Goal: Task Accomplishment & Management: Use online tool/utility

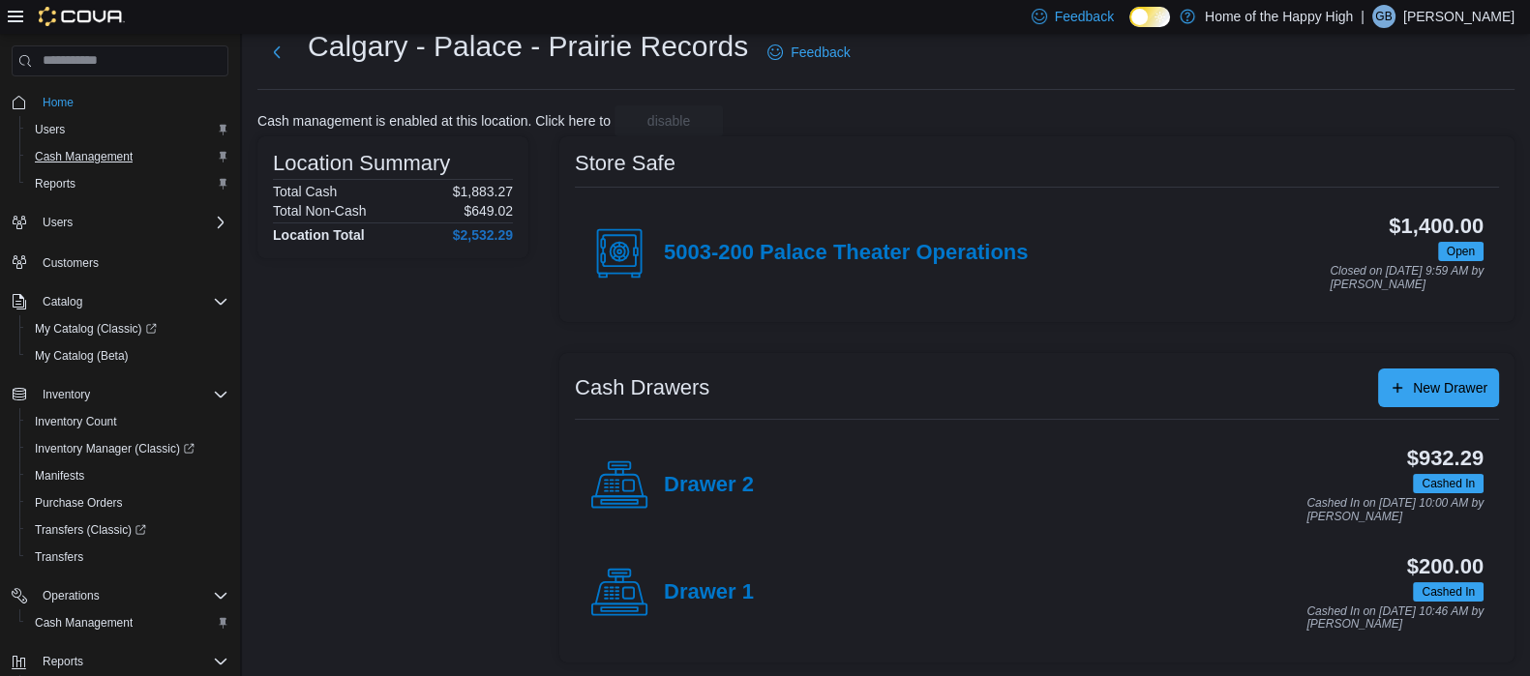
scroll to position [57, 0]
click at [75, 180] on link "Reports" at bounding box center [55, 183] width 56 height 23
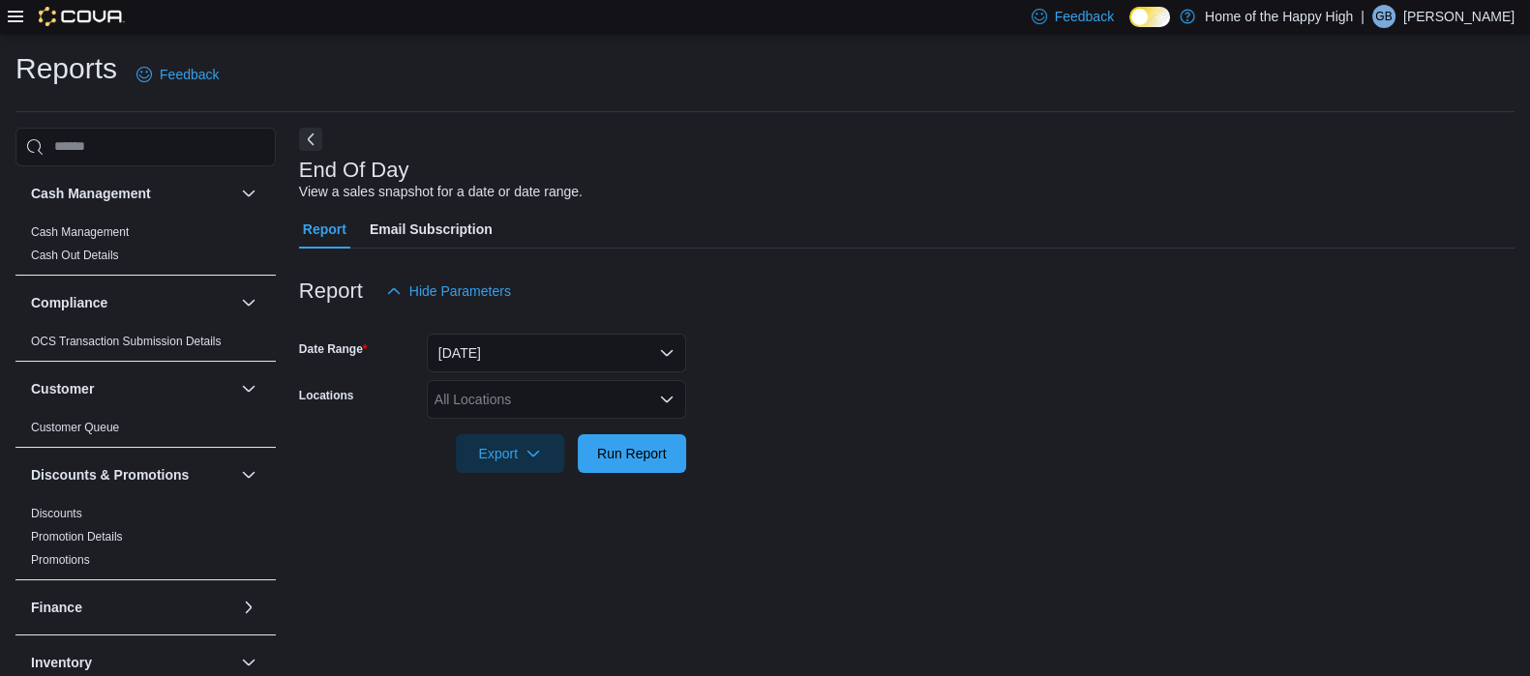
scroll to position [13, 0]
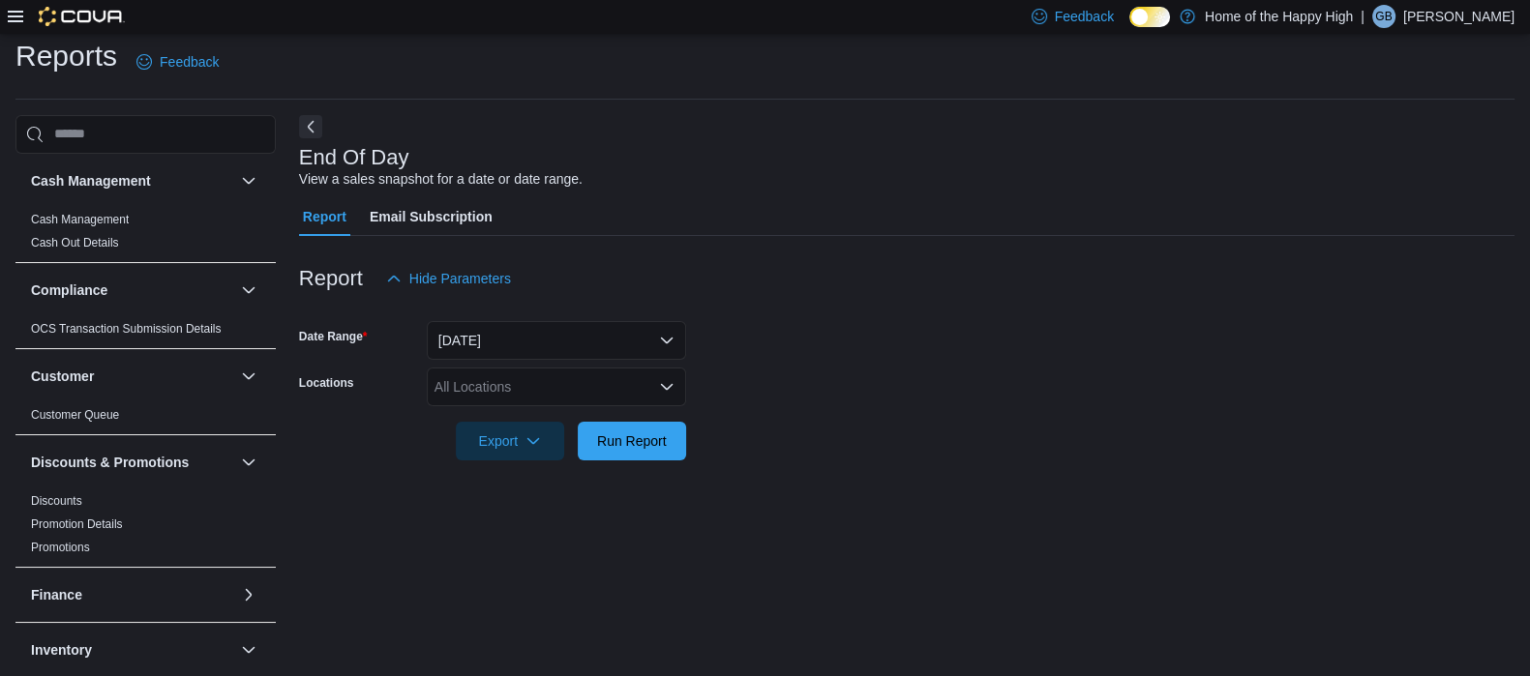
click at [581, 364] on form "Date Range [DATE] Locations All Locations Export Run Report" at bounding box center [906, 379] width 1215 height 163
click at [581, 374] on div "All Locations" at bounding box center [556, 387] width 259 height 39
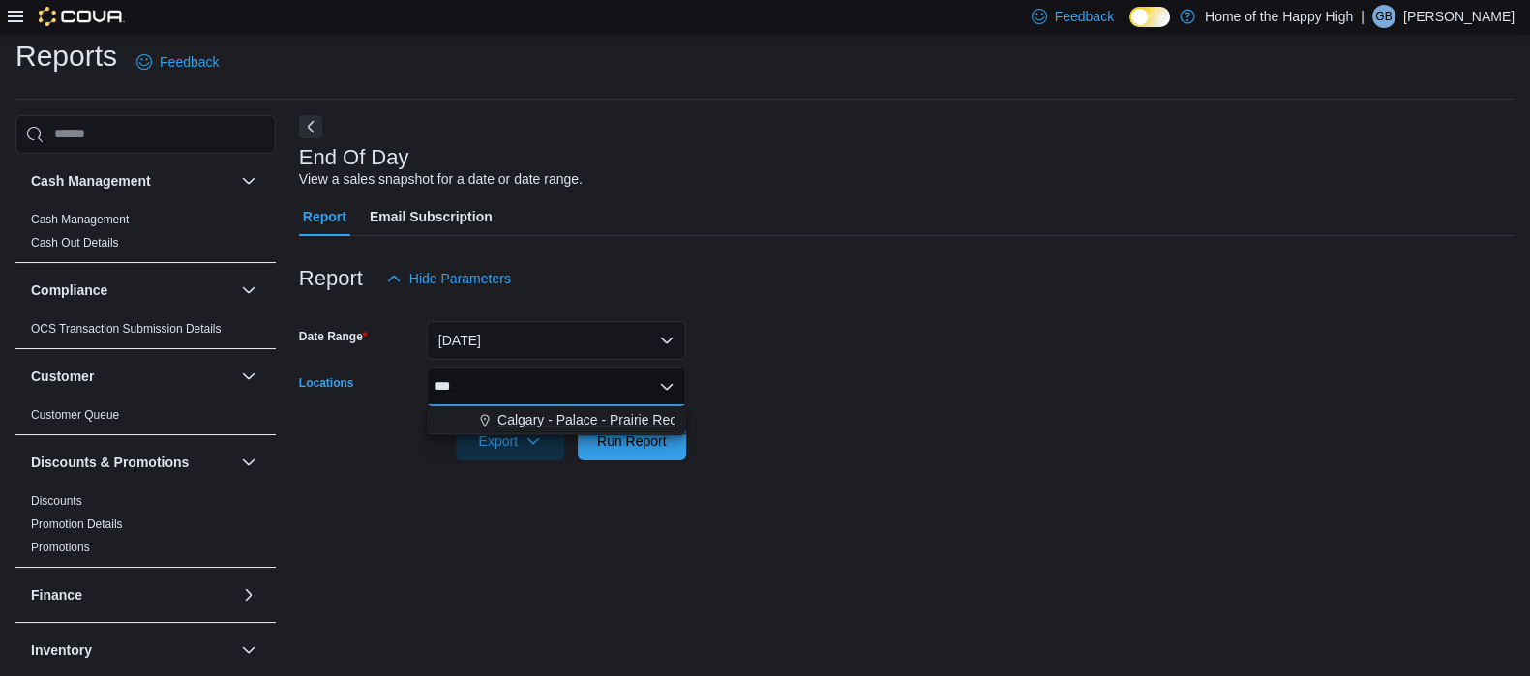
type input "***"
click at [580, 415] on span "Calgary - Palace - Prairie Records" at bounding box center [599, 419] width 205 height 19
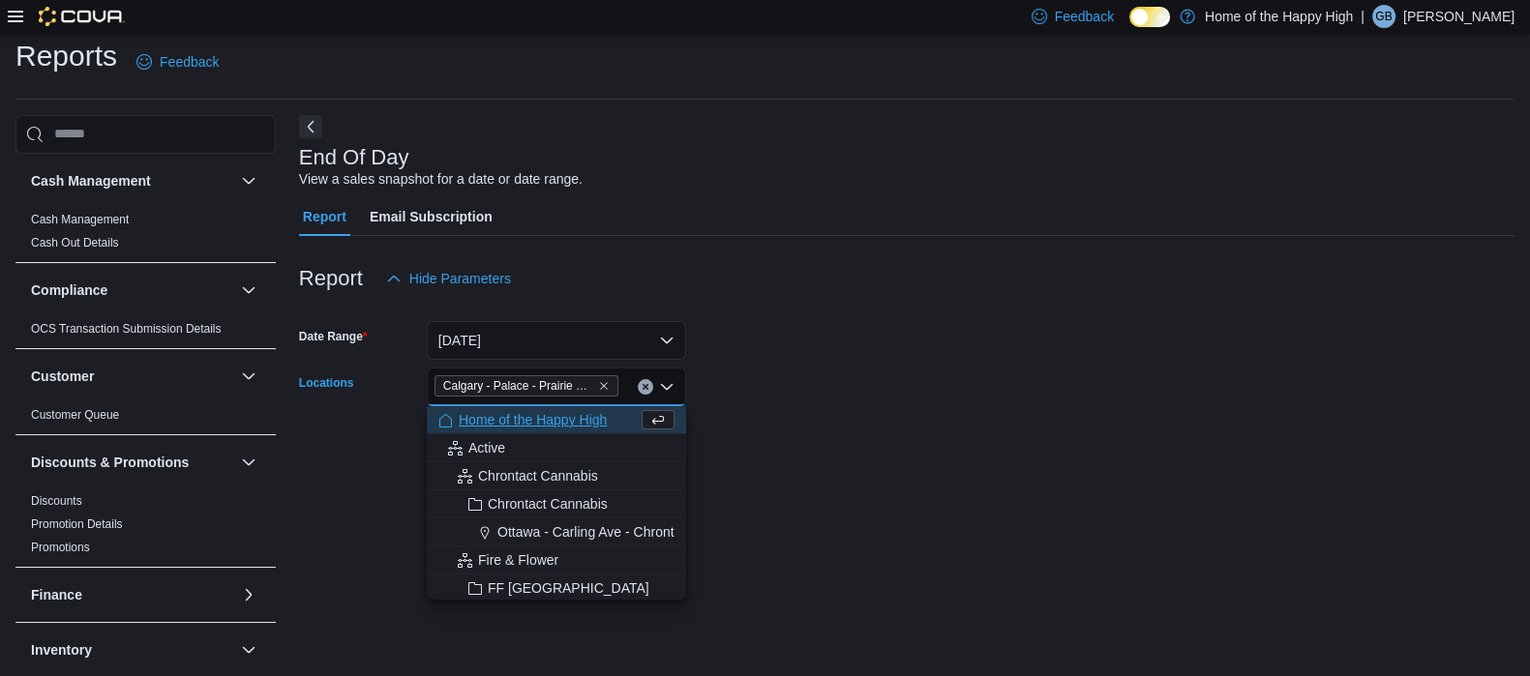
click at [1062, 289] on div "Report Hide Parameters" at bounding box center [906, 278] width 1215 height 39
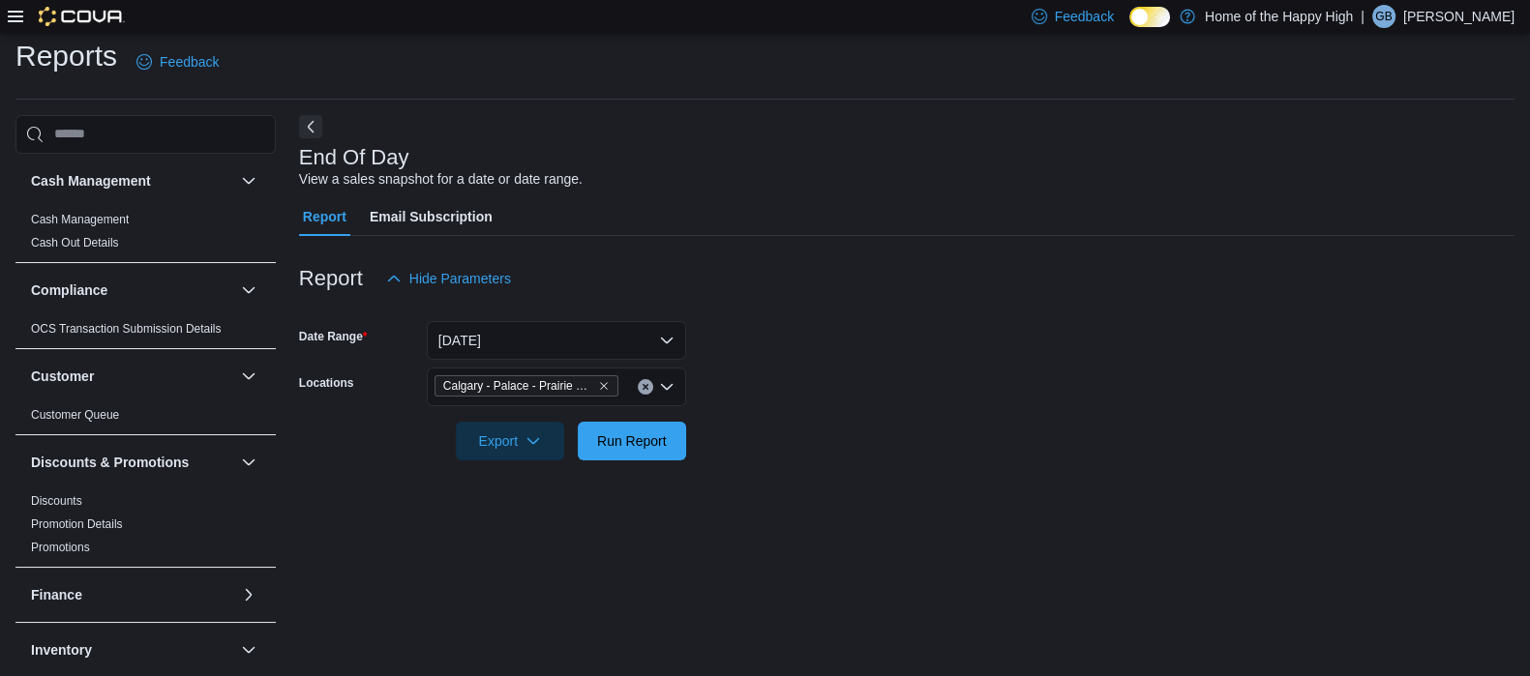
click at [616, 463] on div at bounding box center [906, 472] width 1215 height 23
click at [624, 451] on span "Run Report" at bounding box center [631, 440] width 85 height 39
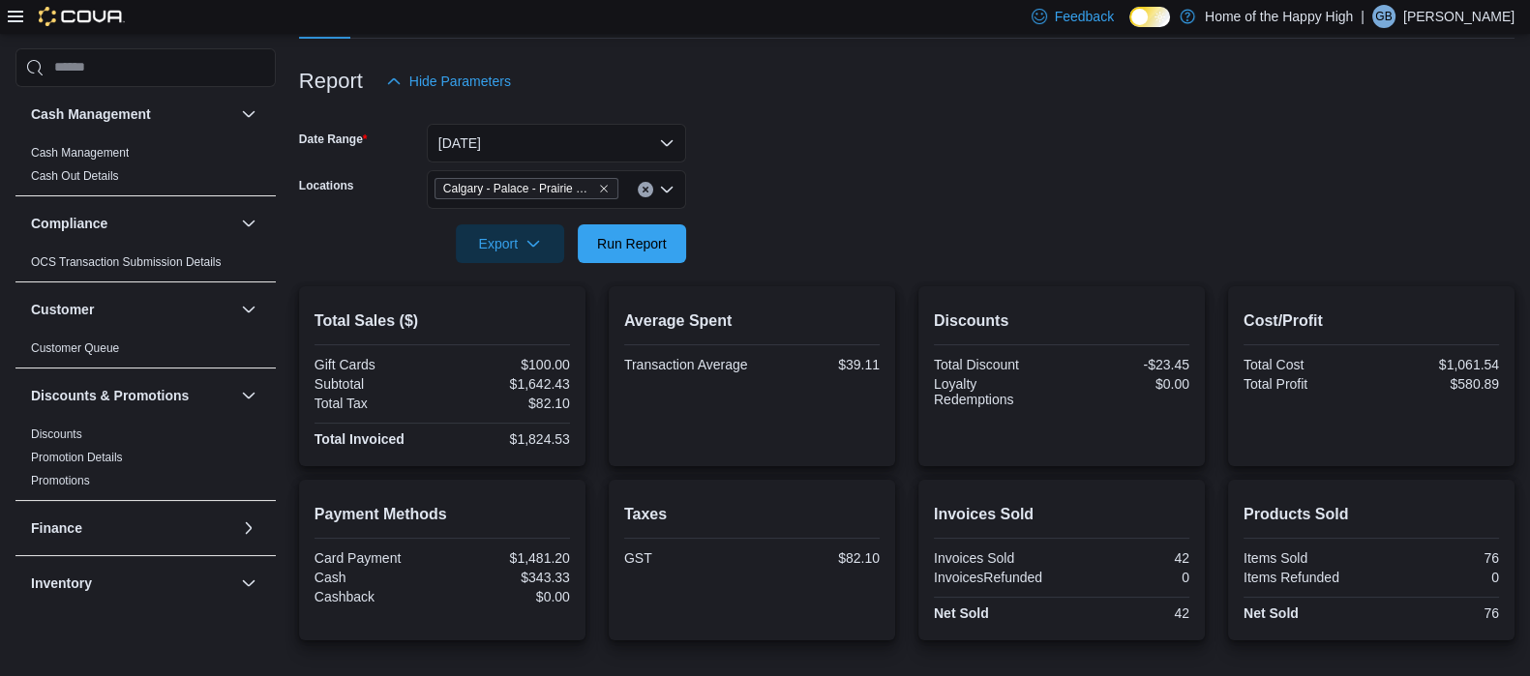
scroll to position [334, 0]
